Goal: Task Accomplishment & Management: Manage account settings

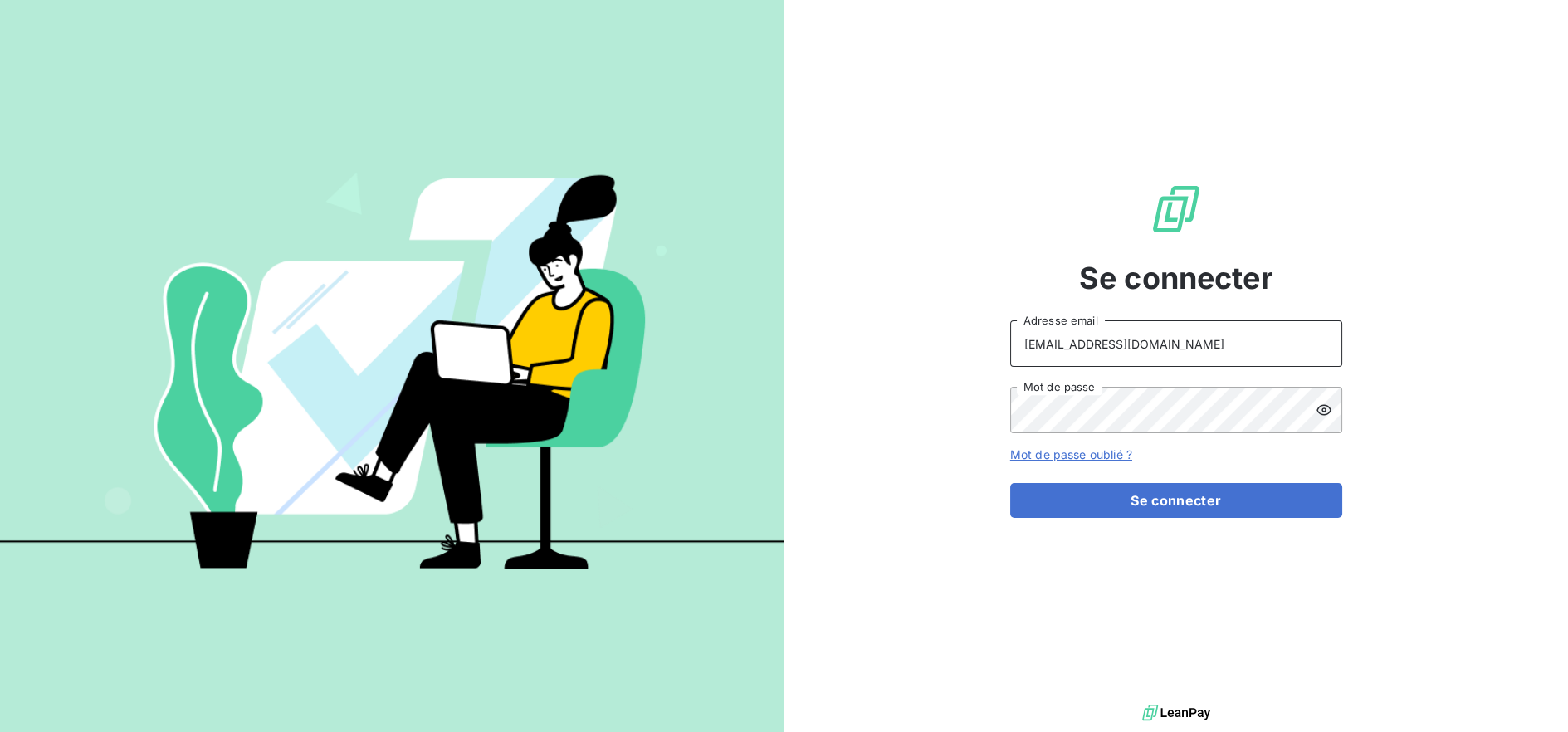
click at [1148, 342] on input "[EMAIL_ADDRESS][DOMAIN_NAME]" at bounding box center [1176, 343] width 332 height 46
type input "[PERSON_NAME][EMAIL_ADDRESS][DOMAIN_NAME]"
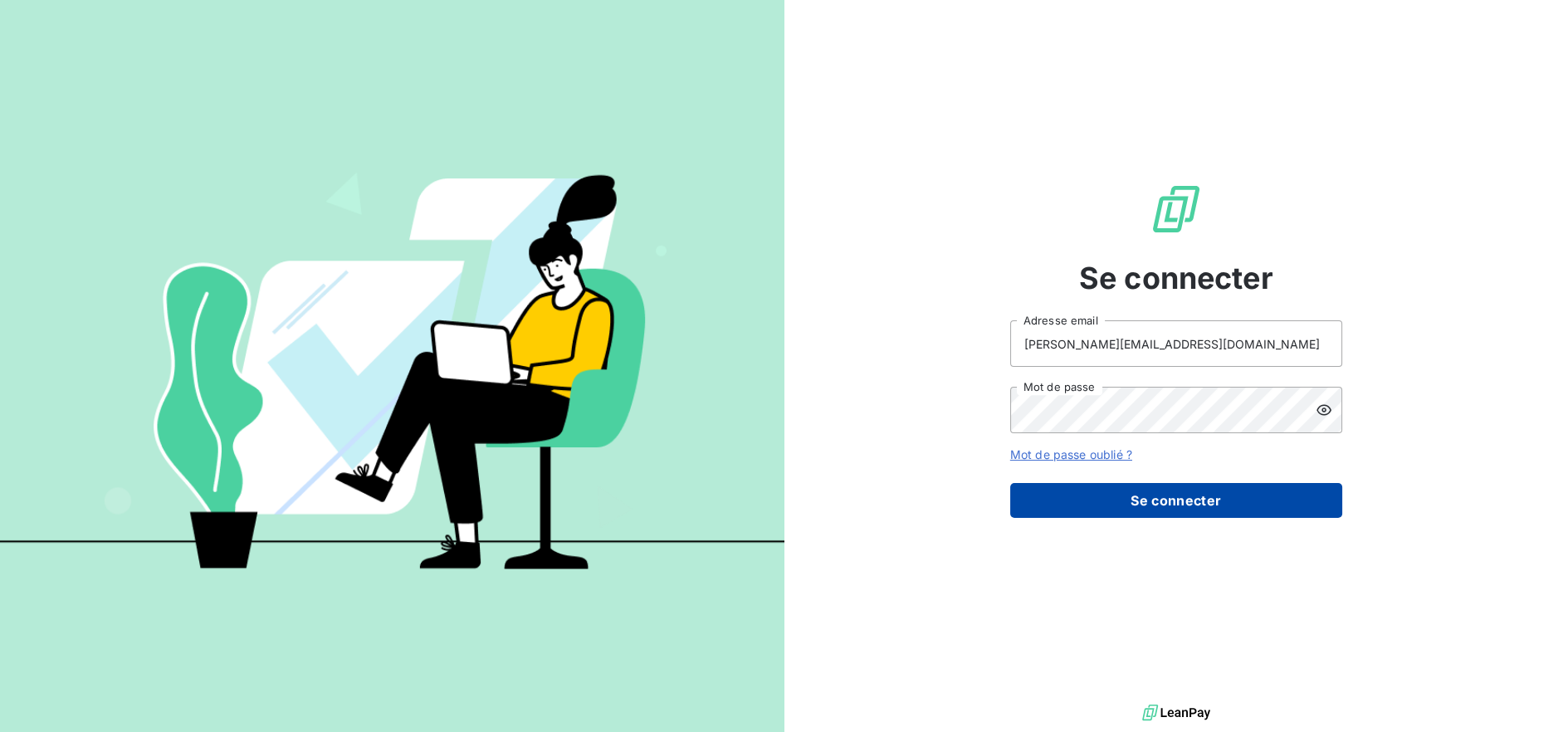
click at [1098, 493] on button "Se connecter" at bounding box center [1176, 500] width 332 height 34
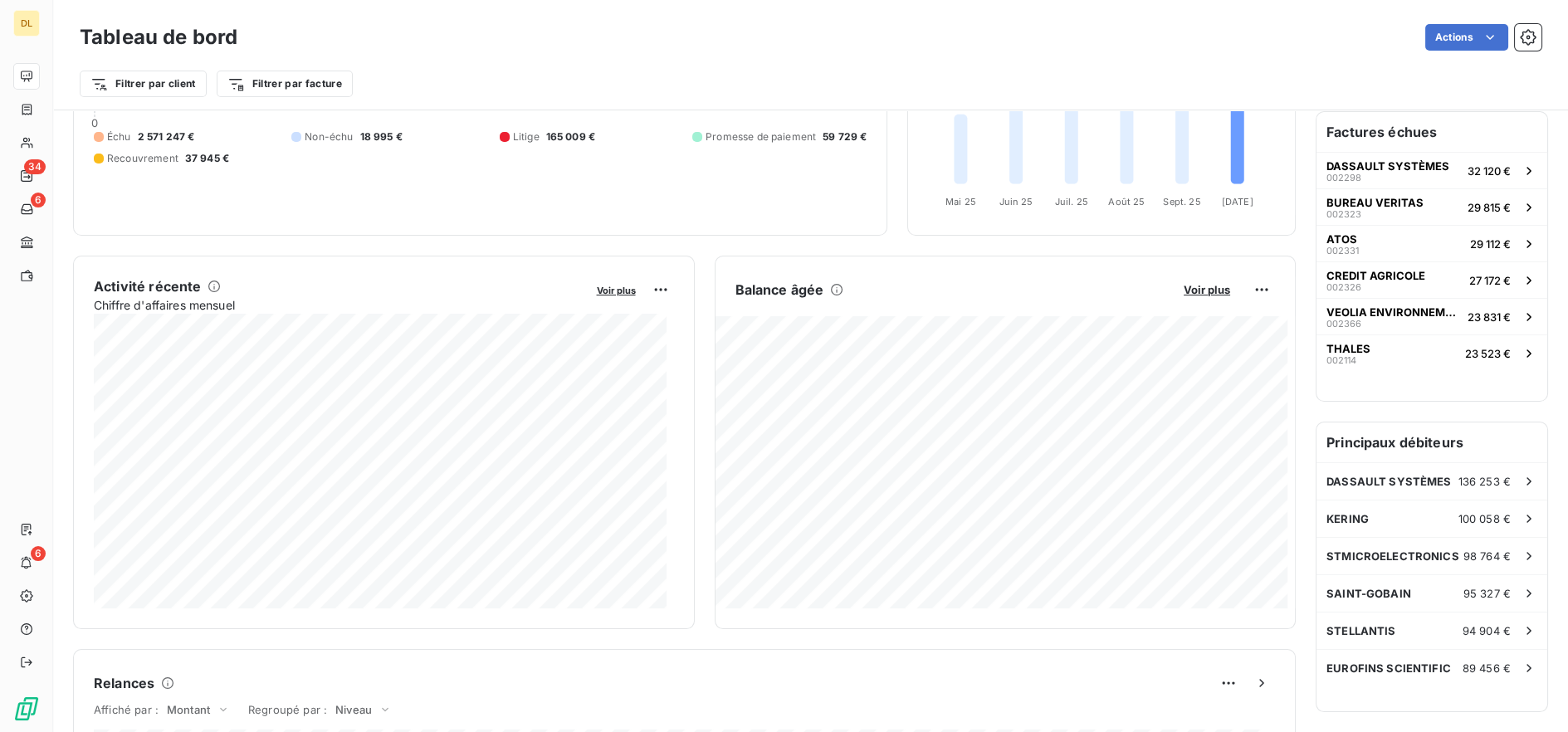
scroll to position [192, 0]
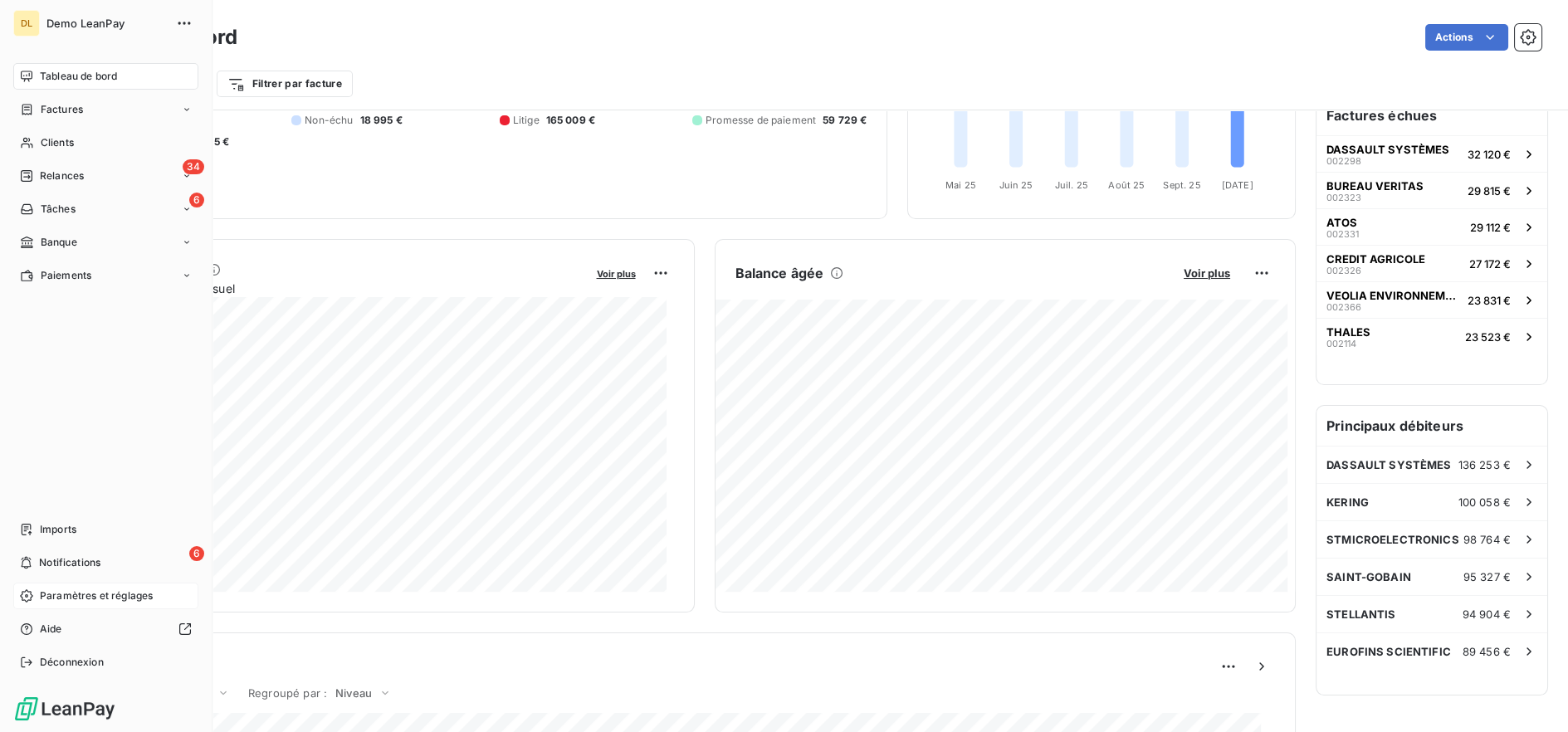
click at [72, 592] on span "Paramètres et réglages" at bounding box center [96, 596] width 113 height 14
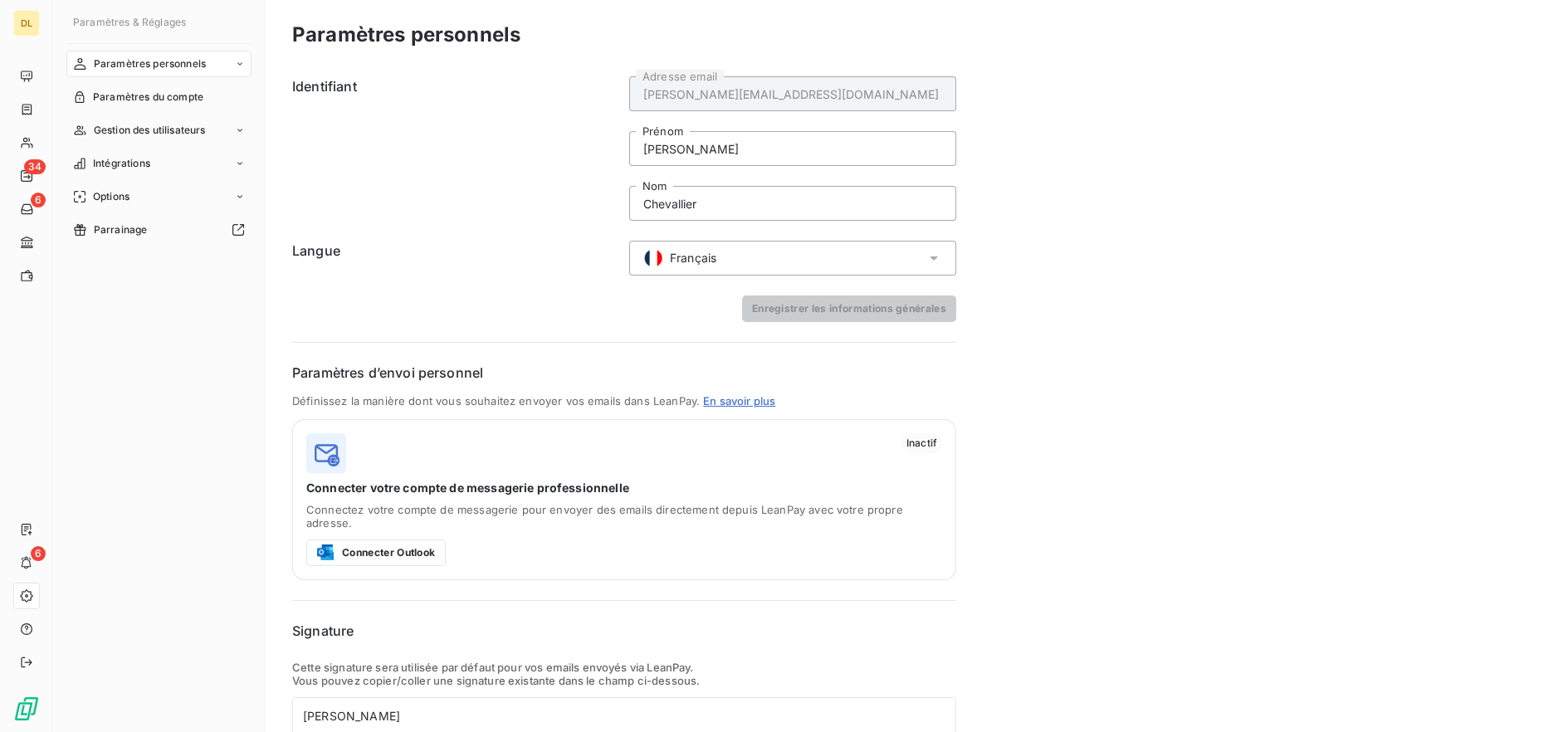
click at [710, 257] on span "Français" at bounding box center [693, 258] width 46 height 16
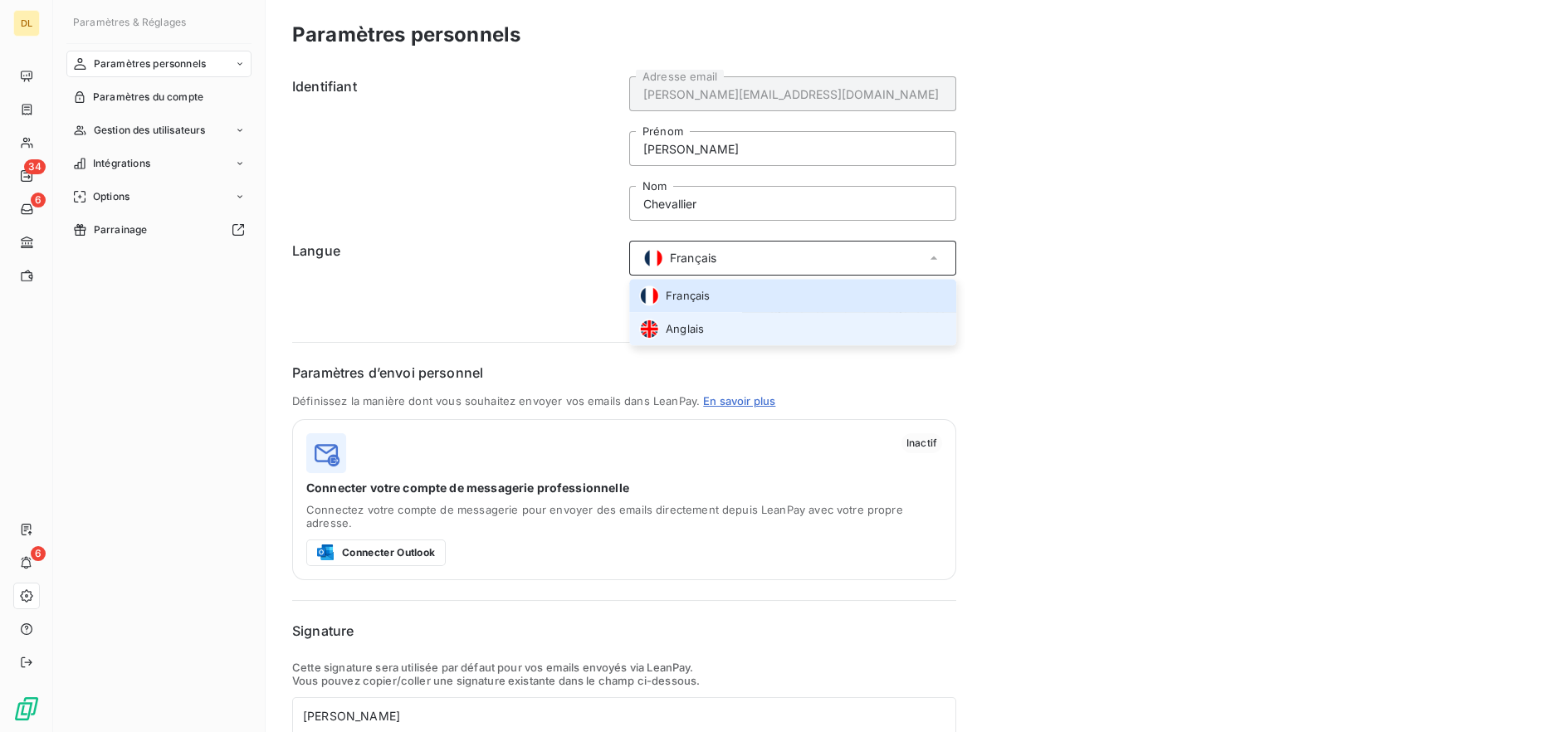
click at [682, 332] on span "Anglais" at bounding box center [685, 329] width 38 height 15
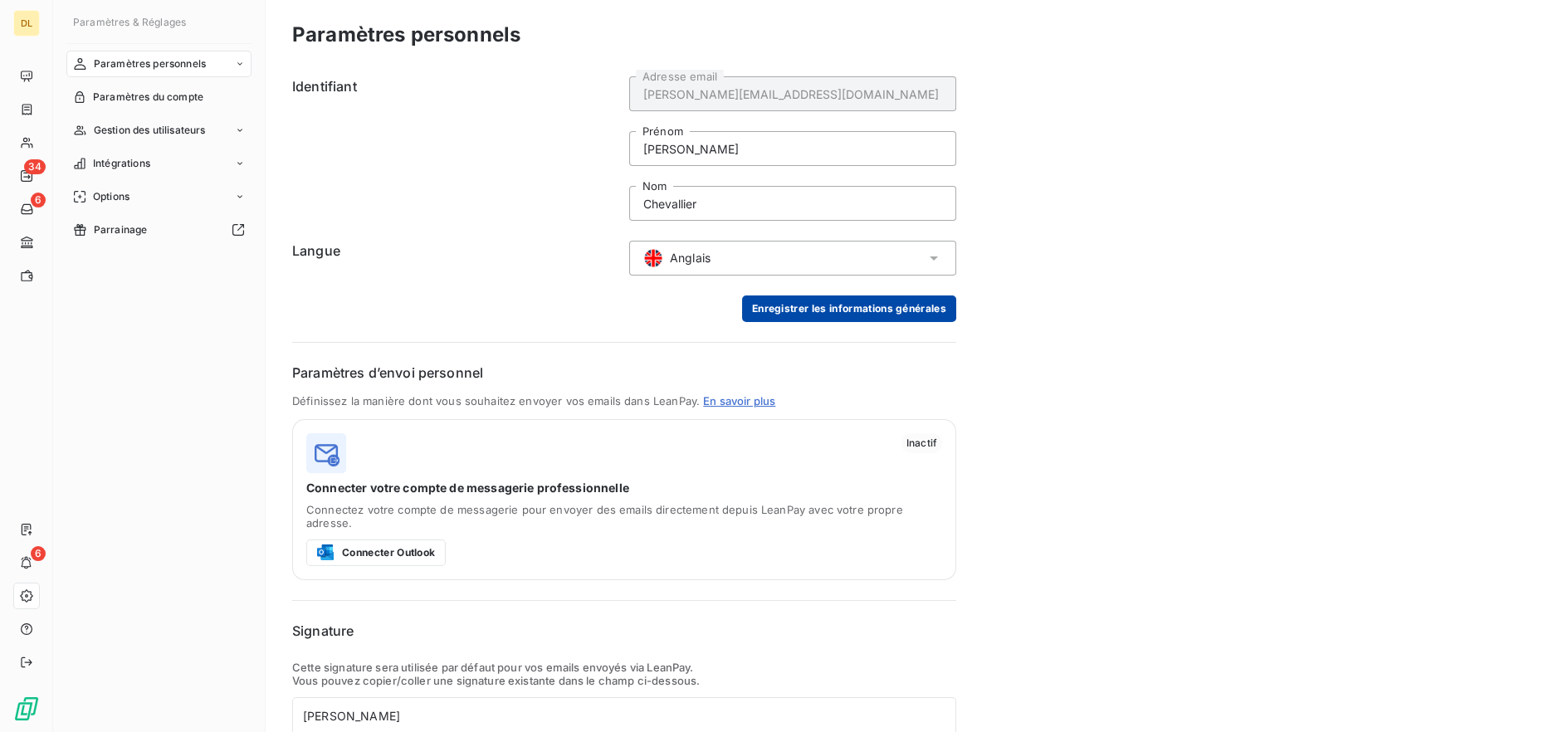
click at [763, 312] on button "Enregistrer les informations générales" at bounding box center [849, 308] width 214 height 26
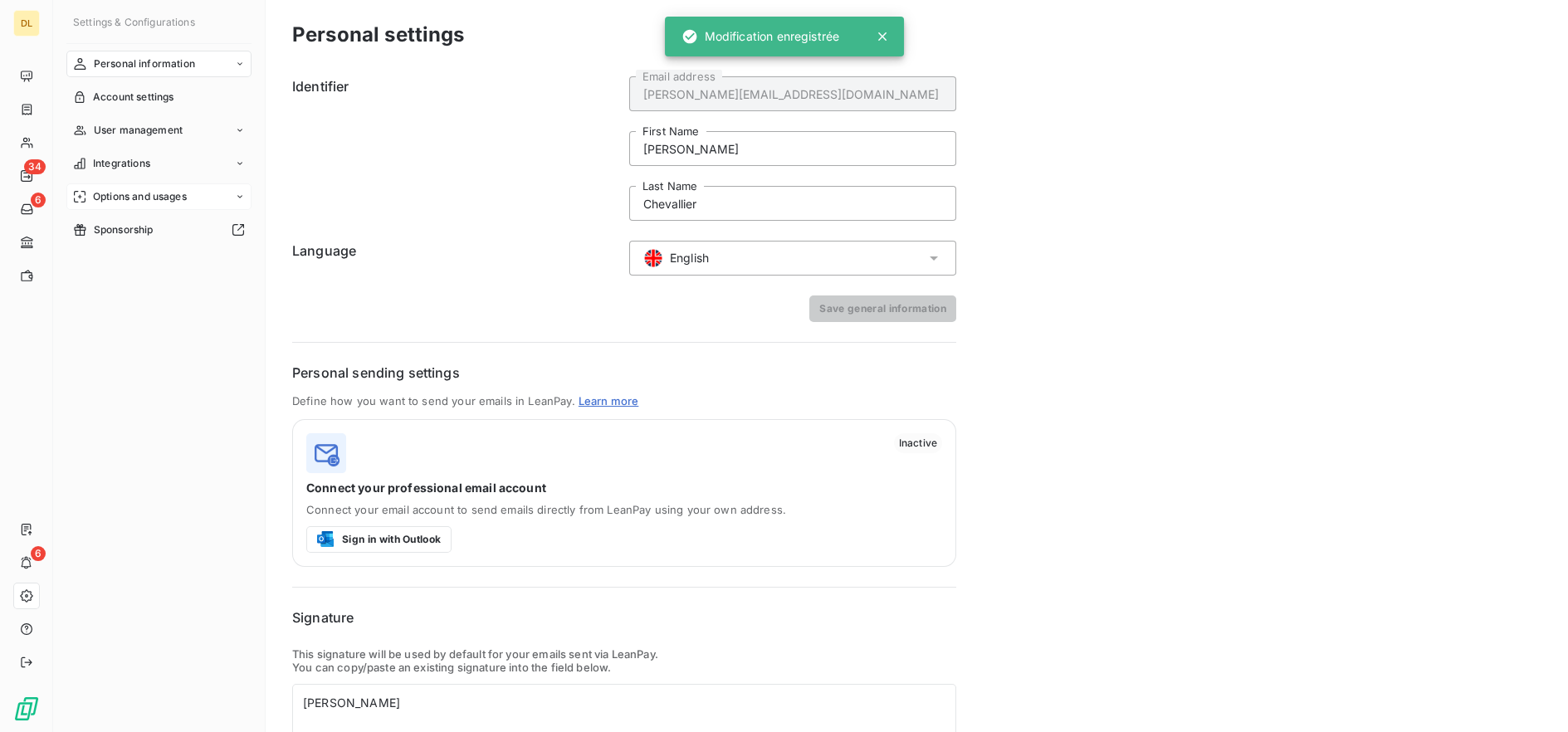
click at [138, 199] on span "Options and usages" at bounding box center [140, 197] width 94 height 14
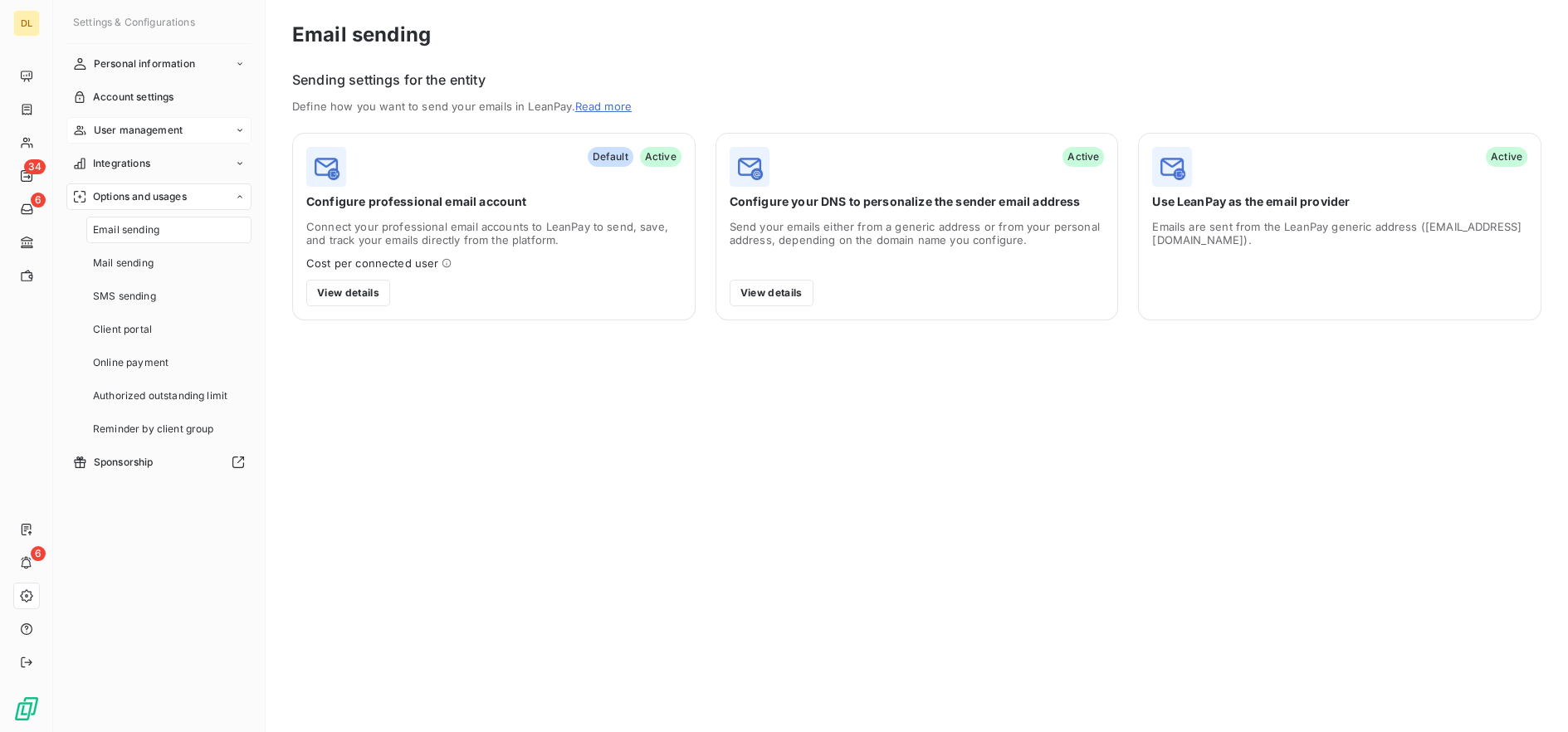
click at [139, 124] on span "User management" at bounding box center [139, 130] width 89 height 14
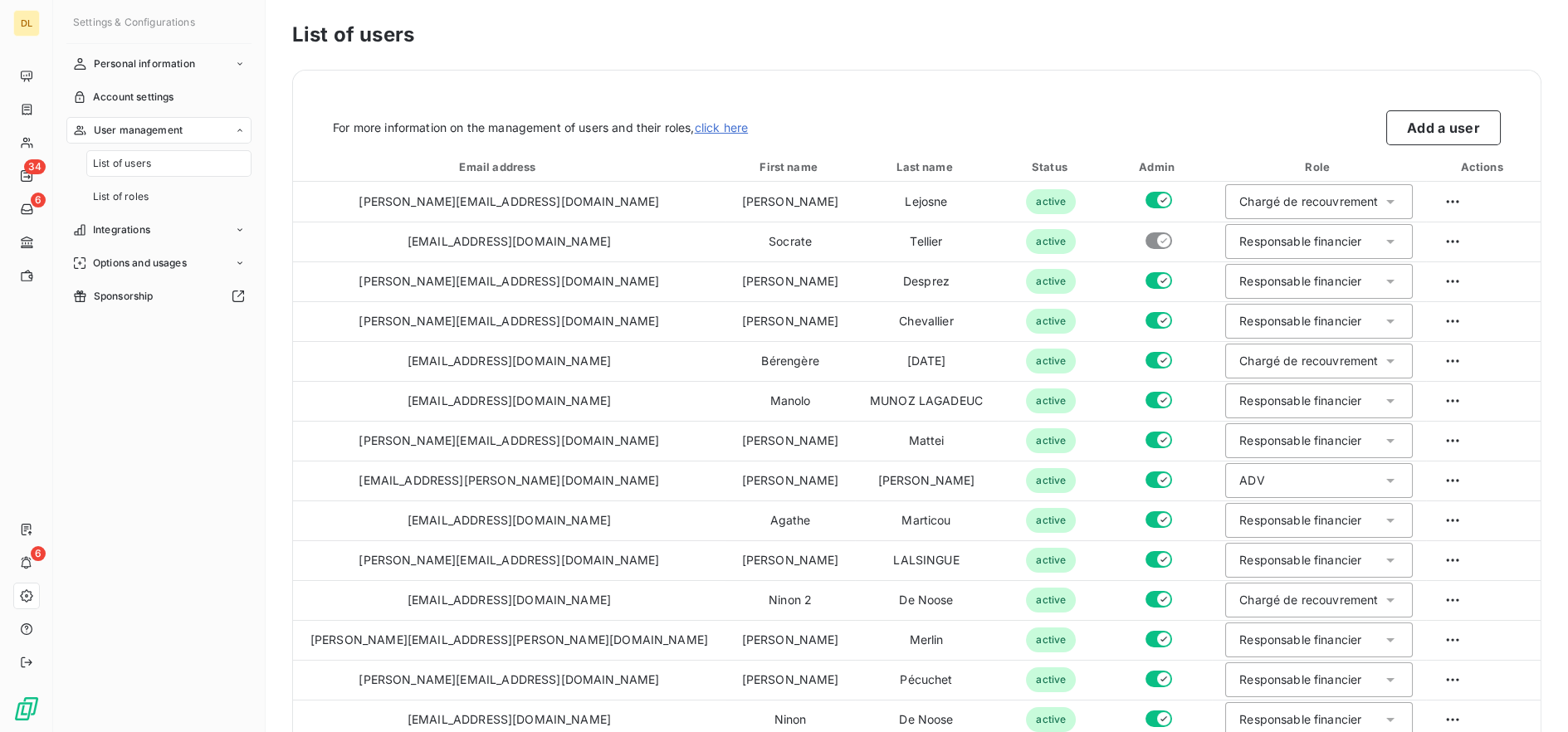
click at [139, 164] on span "List of users" at bounding box center [122, 163] width 58 height 14
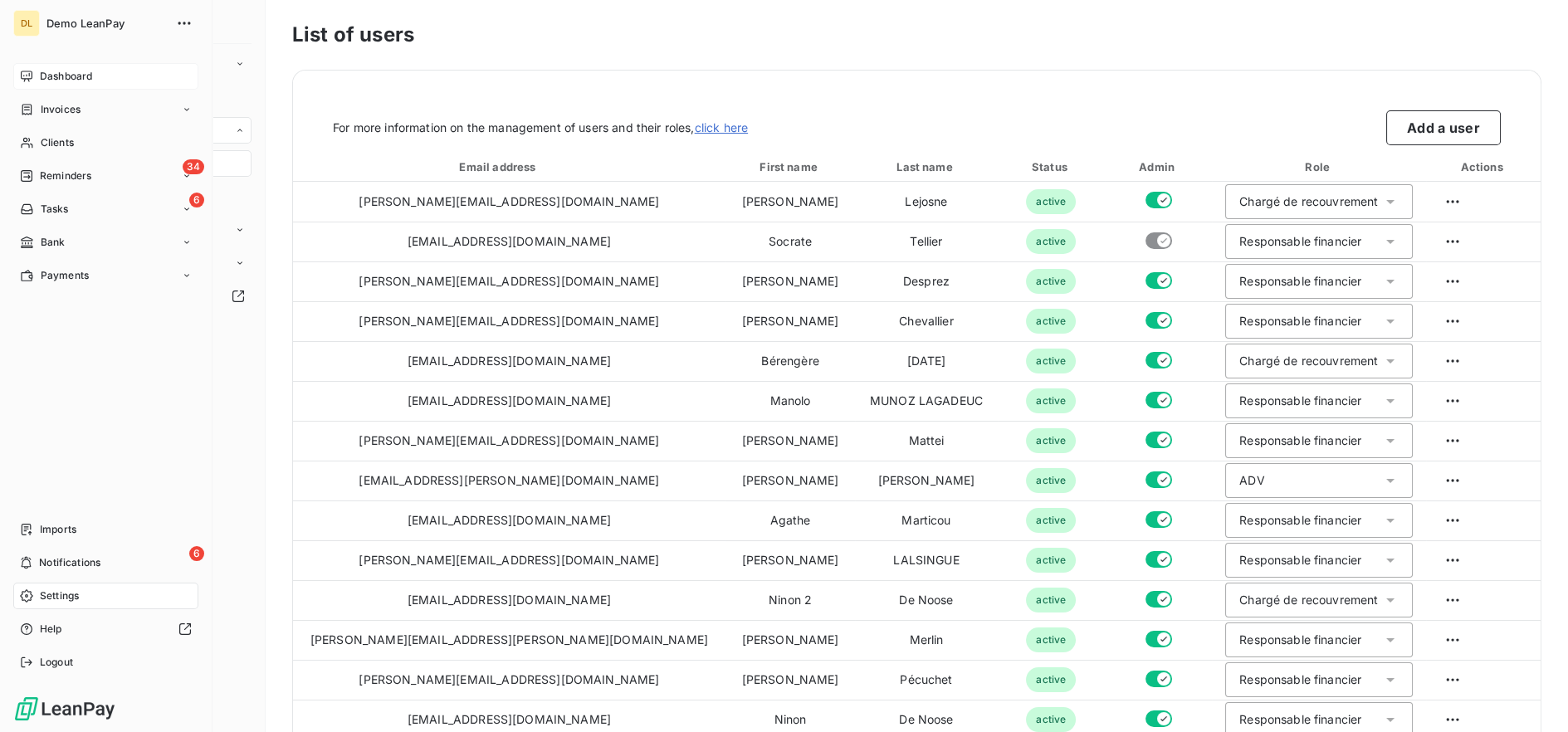
click at [28, 70] on icon at bounding box center [26, 76] width 14 height 14
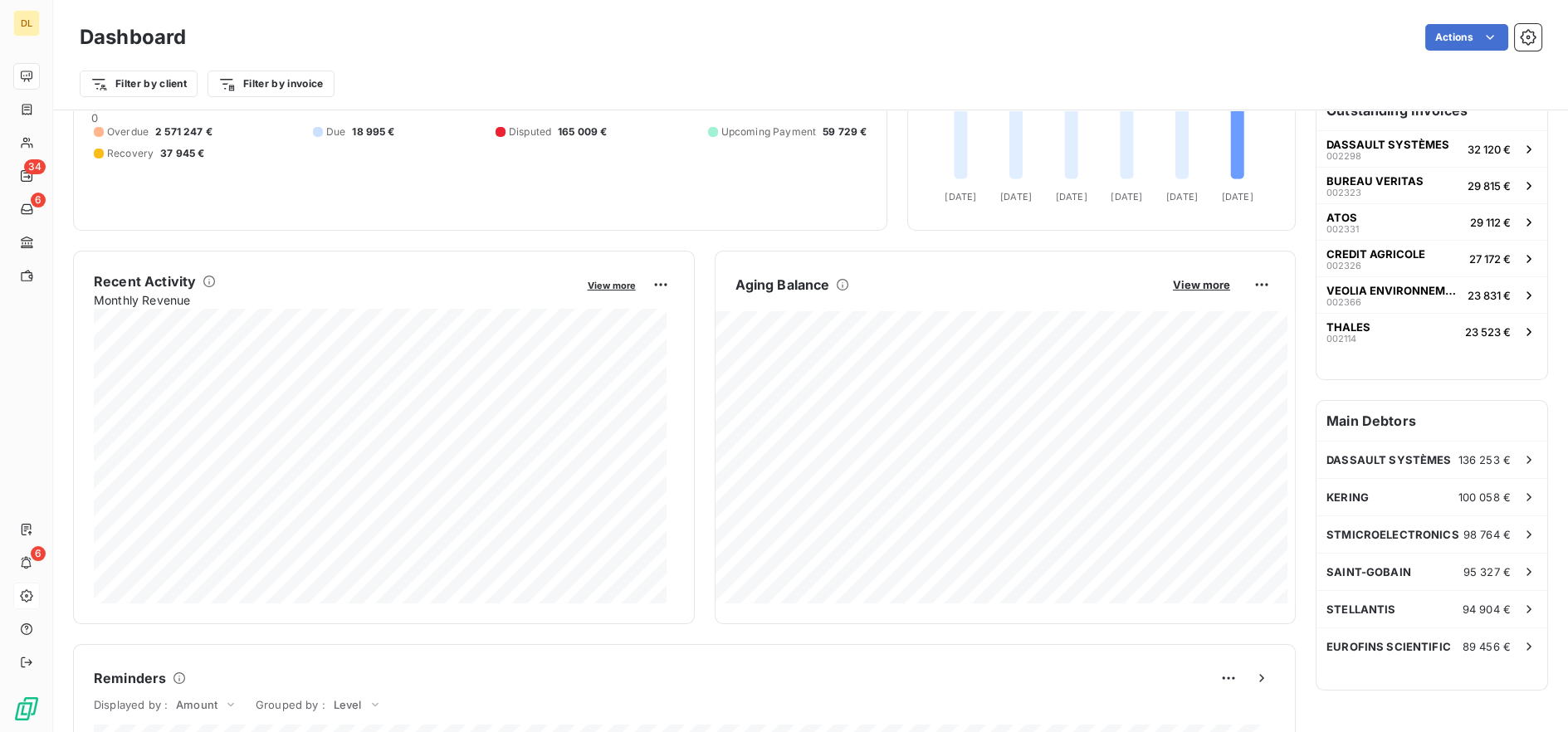
scroll to position [179, 0]
click at [1248, 284] on html "DL 34 6 6 Dashboard Actions Filter by client Filter by invoice Client Outstandi…" at bounding box center [784, 429] width 1568 height 857
click at [1206, 321] on div "Export" at bounding box center [1207, 322] width 93 height 26
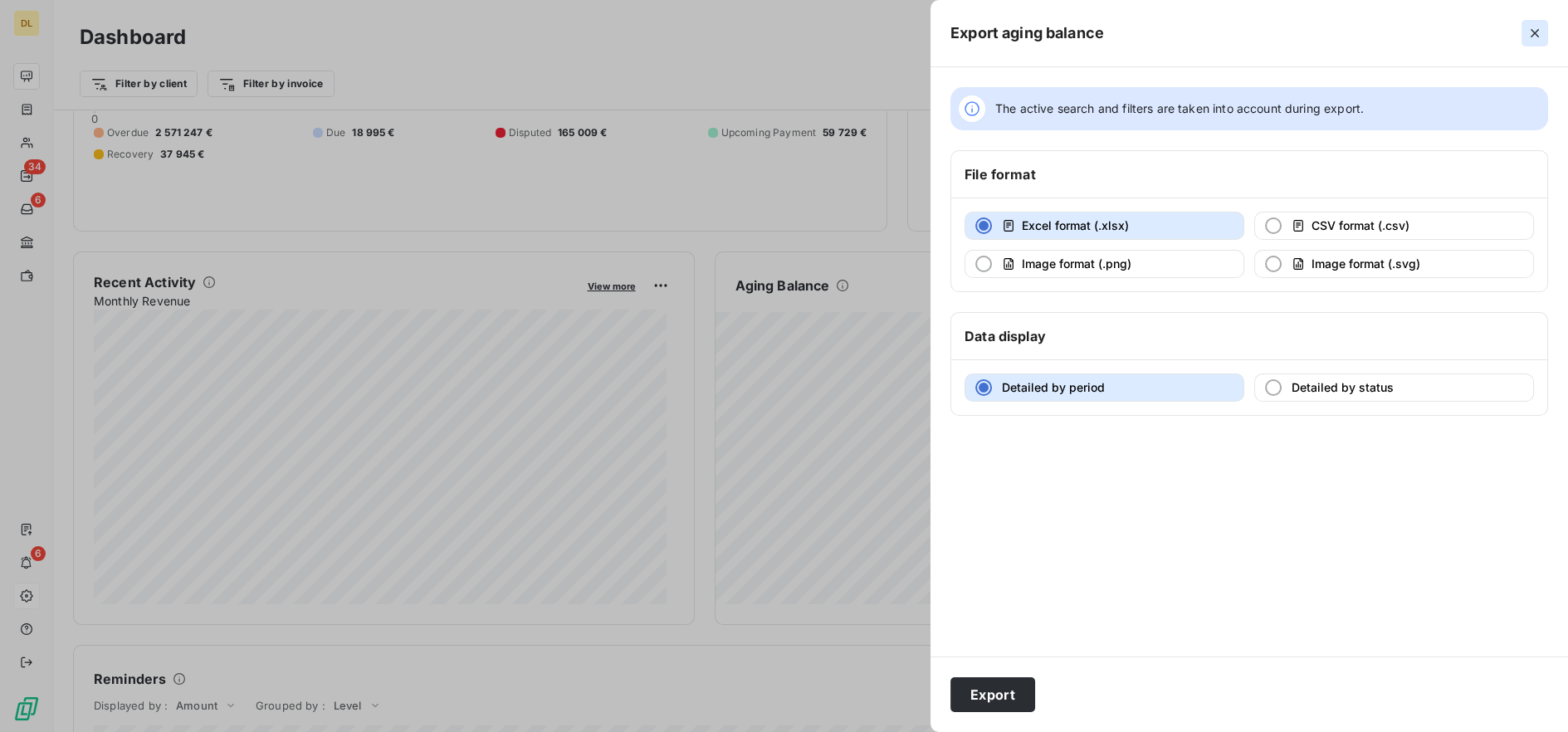
click at [1533, 32] on icon "button" at bounding box center [1534, 33] width 8 height 8
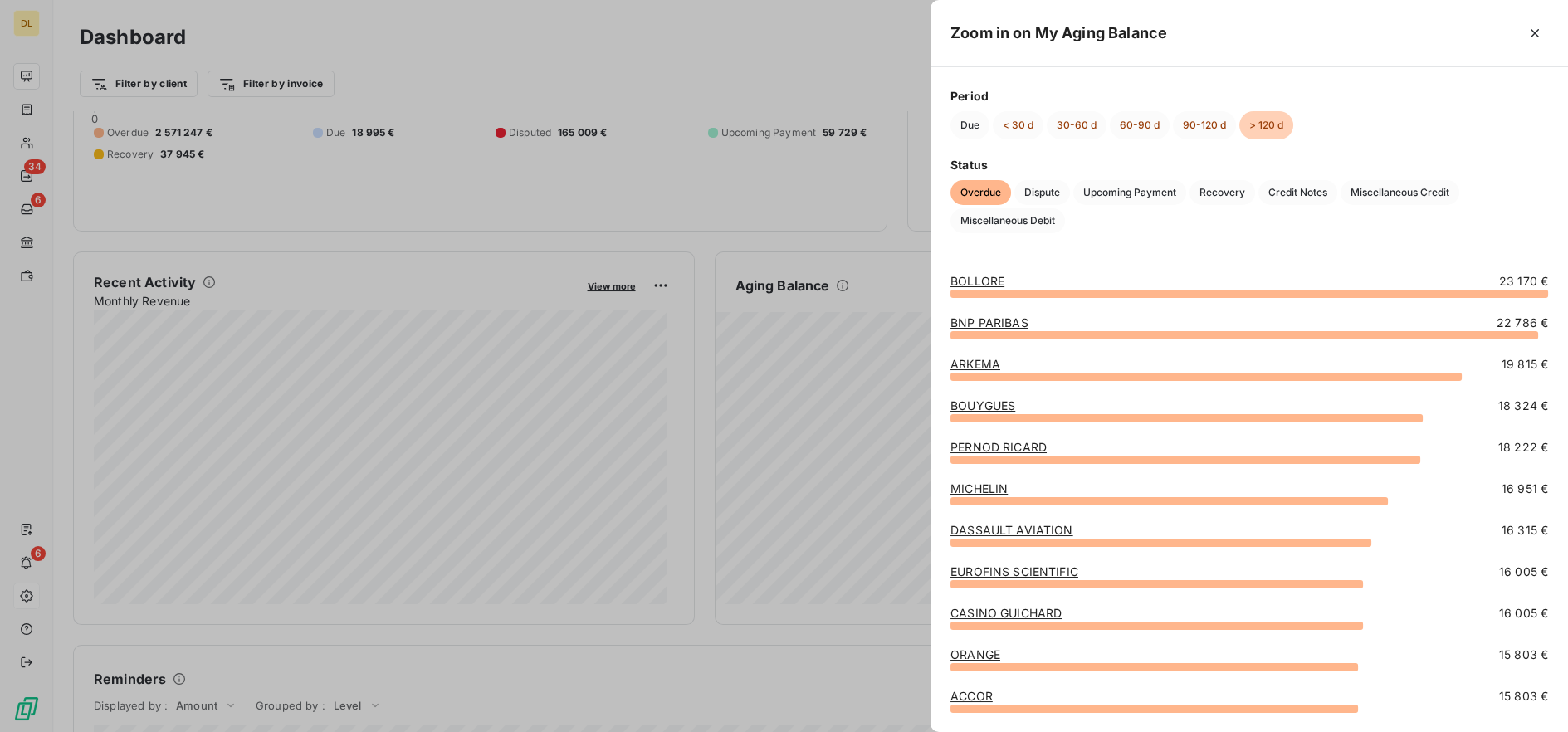
click at [865, 244] on div at bounding box center [784, 366] width 1568 height 732
click at [1027, 217] on span "Miscellaneous Debit" at bounding box center [1007, 220] width 114 height 24
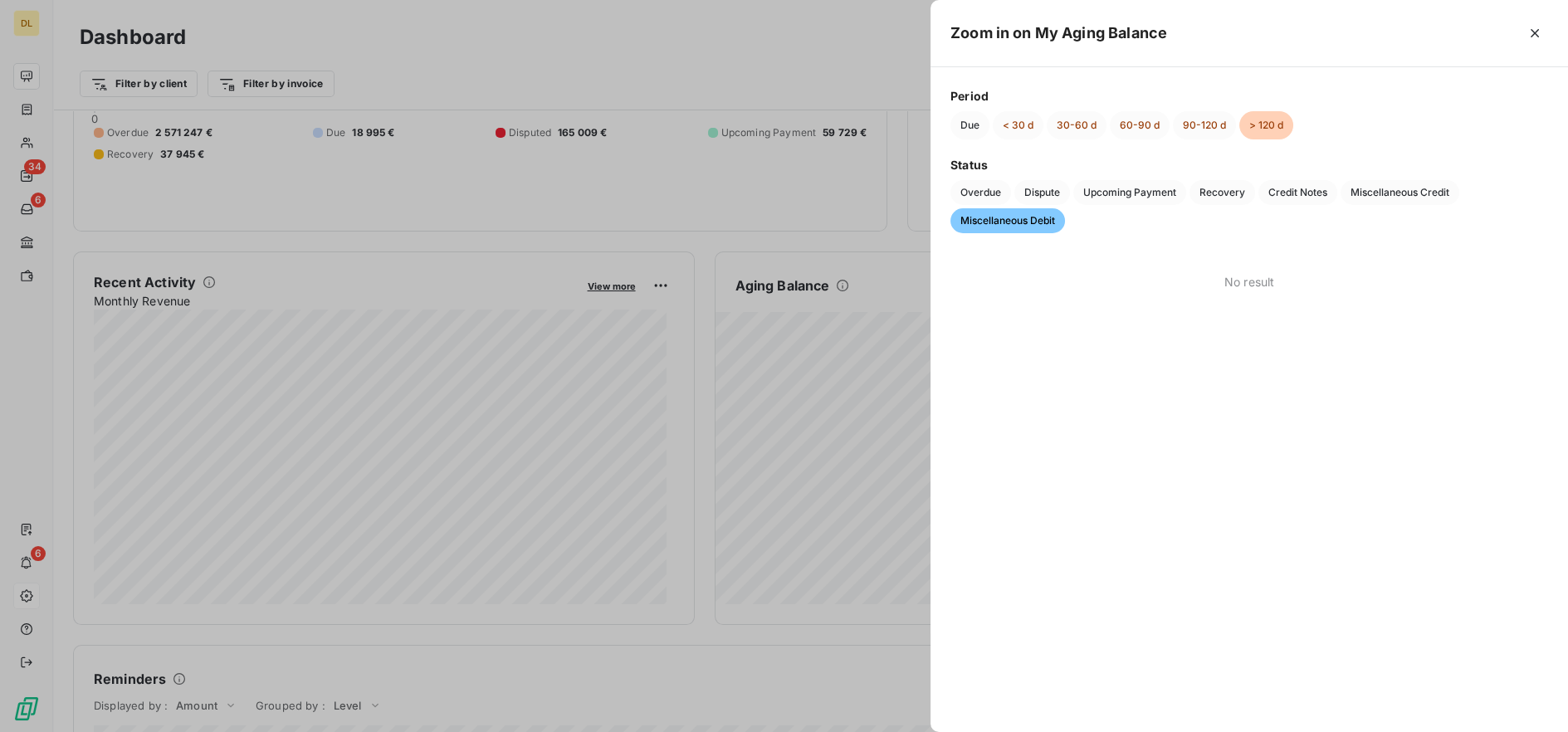
click at [1027, 217] on span "Miscellaneous Debit" at bounding box center [1007, 220] width 114 height 24
drag, startPoint x: 1036, startPoint y: 219, endPoint x: 934, endPoint y: 221, distance: 102.0
click at [934, 221] on div "Period Due < 30 d 30-60 d 60-90 d 90-120 d > 120 d Status Overdue Dispute Upcom…" at bounding box center [1249, 159] width 638 height 186
click at [979, 191] on span "Overdue" at bounding box center [980, 192] width 61 height 24
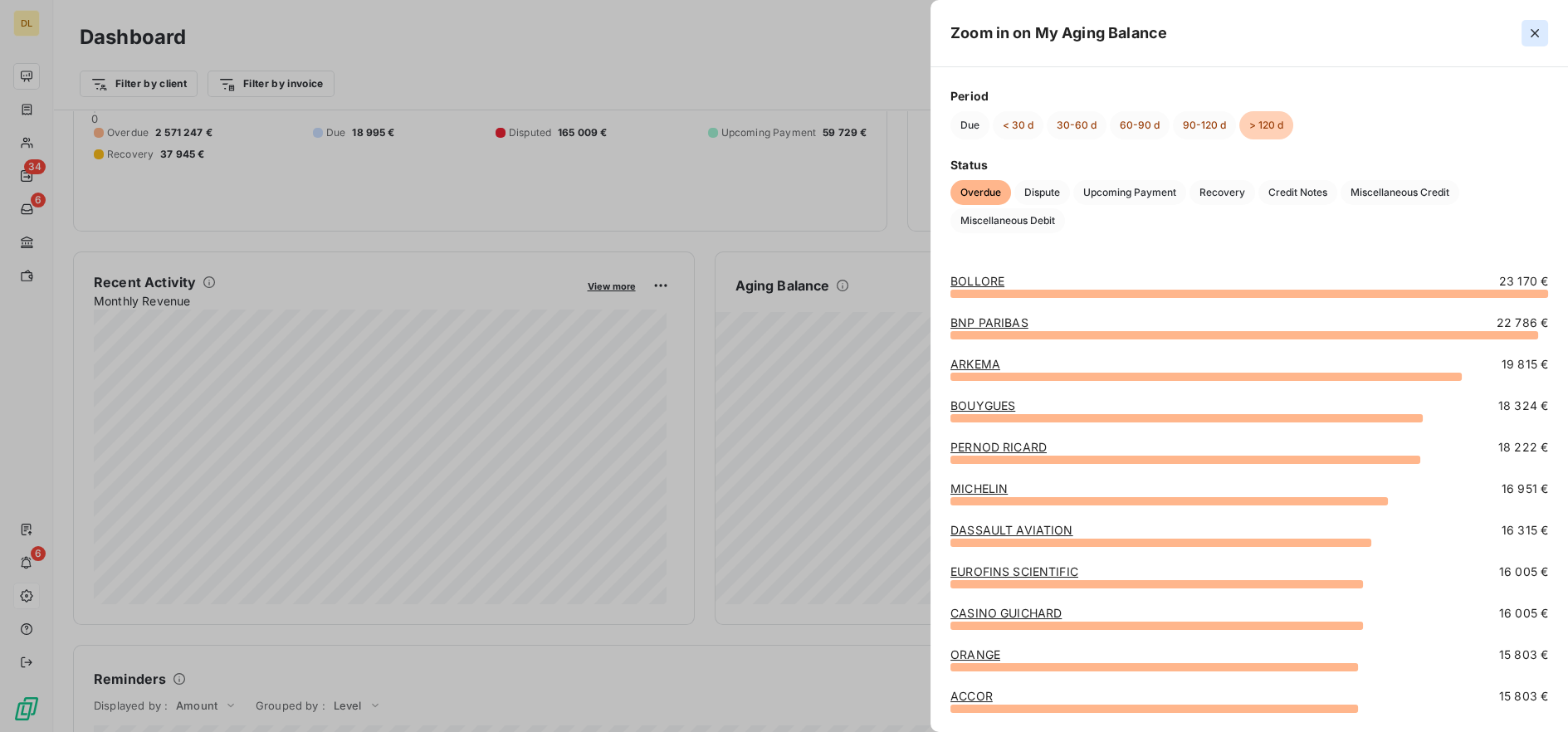
click at [1539, 38] on icon "button" at bounding box center [1534, 33] width 16 height 16
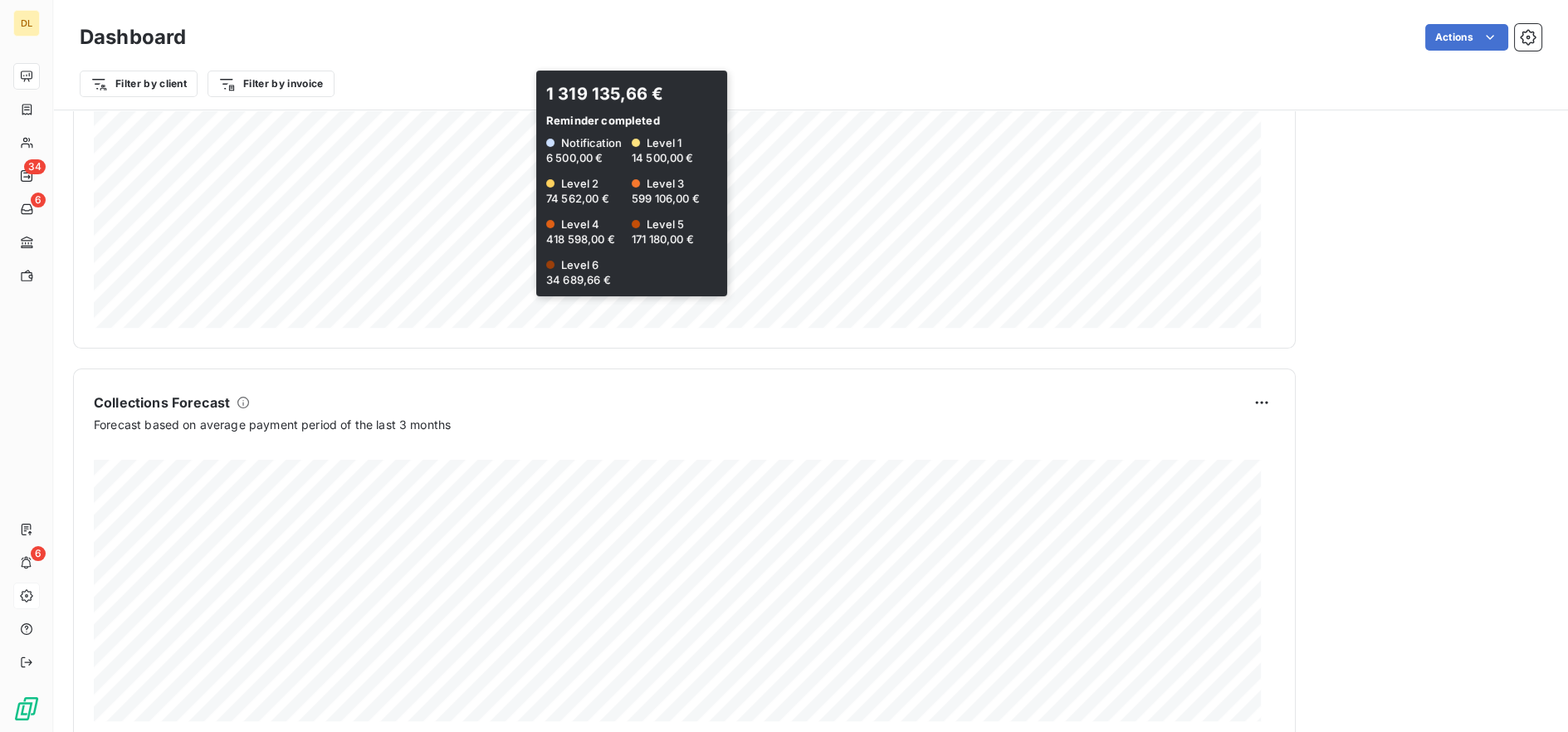
scroll to position [885, 0]
